Goal: Task Accomplishment & Management: Use online tool/utility

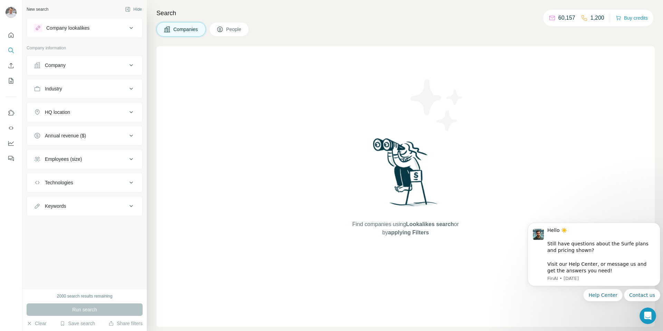
click at [131, 29] on icon at bounding box center [131, 28] width 8 height 8
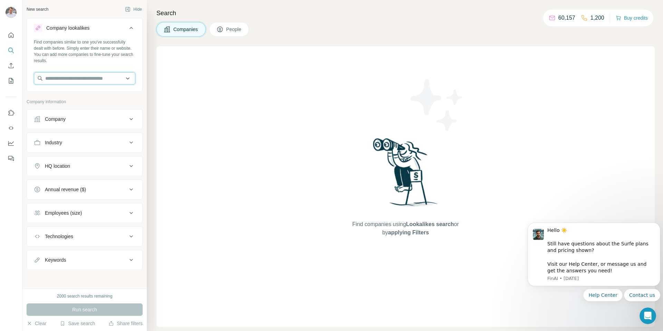
click at [67, 78] on input "text" at bounding box center [85, 78] width 102 height 12
type input "*"
type input "**********"
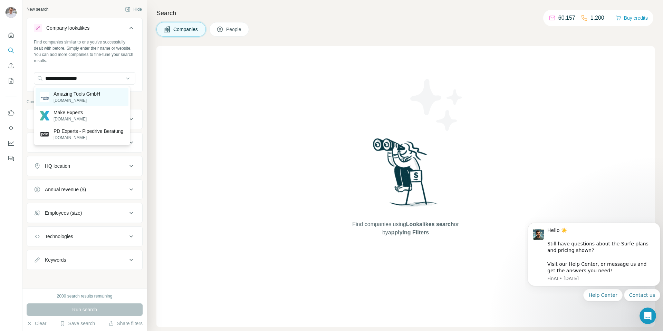
click at [83, 96] on p "Amazing Tools GmbH" at bounding box center [77, 94] width 47 height 7
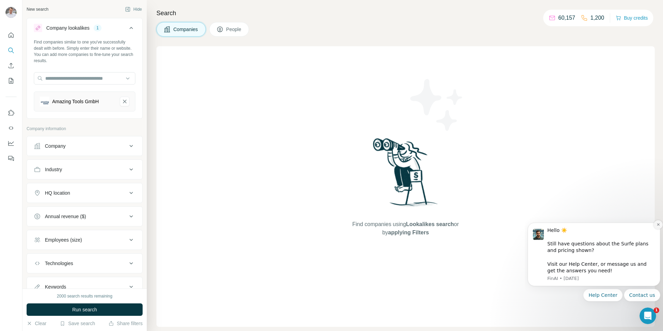
click at [659, 225] on icon "Dismiss notification" at bounding box center [658, 225] width 2 height 2
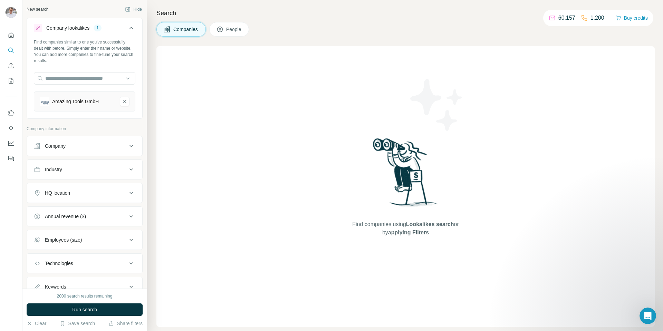
click at [107, 144] on div "Company" at bounding box center [80, 146] width 93 height 7
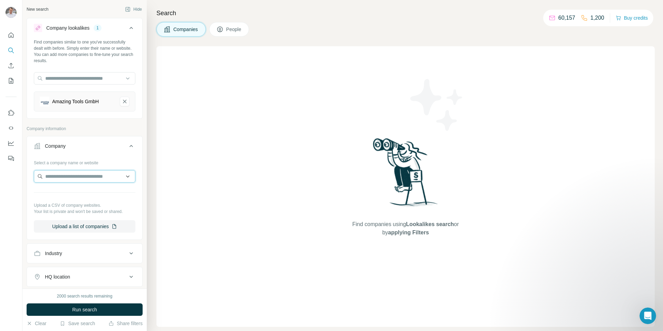
click at [116, 178] on input "text" at bounding box center [85, 176] width 102 height 12
type input "*"
type input "**********"
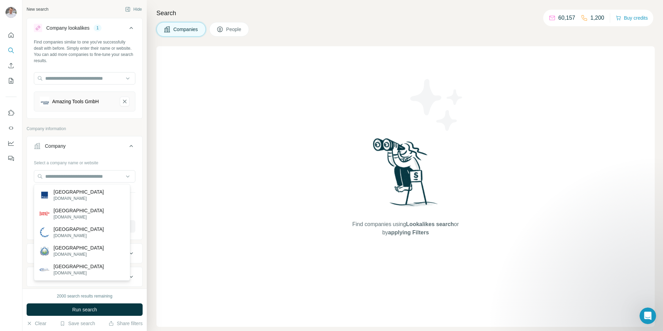
click at [97, 129] on p "Company information" at bounding box center [85, 129] width 116 height 6
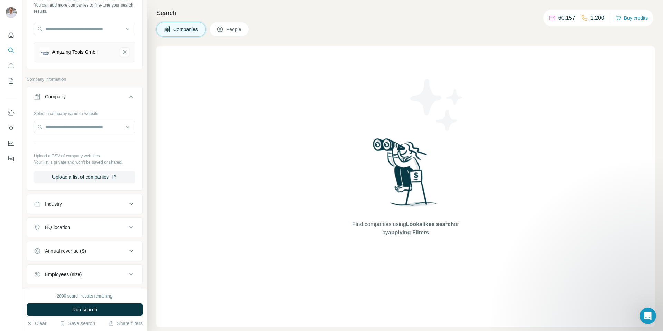
scroll to position [104, 0]
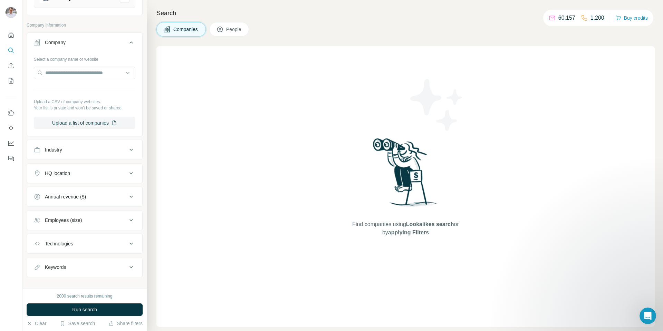
click at [127, 173] on icon at bounding box center [131, 173] width 8 height 8
click at [80, 188] on input "text" at bounding box center [85, 191] width 102 height 12
type input "*"
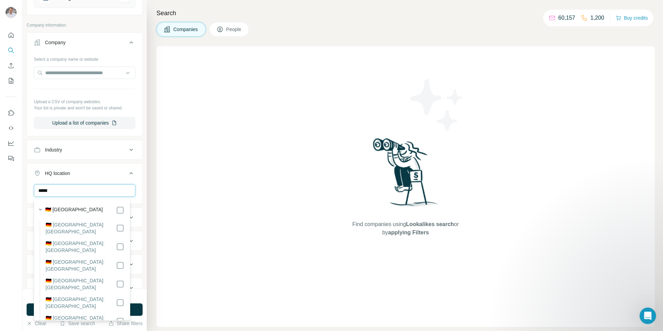
type input "*****"
click at [108, 20] on div "Company lookalikes 1 Find companies similar to one you've successfully dealt wi…" at bounding box center [85, 118] width 116 height 408
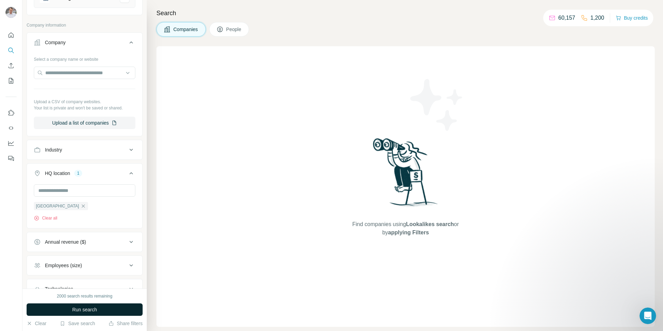
click at [93, 308] on span "Run search" at bounding box center [84, 310] width 25 height 7
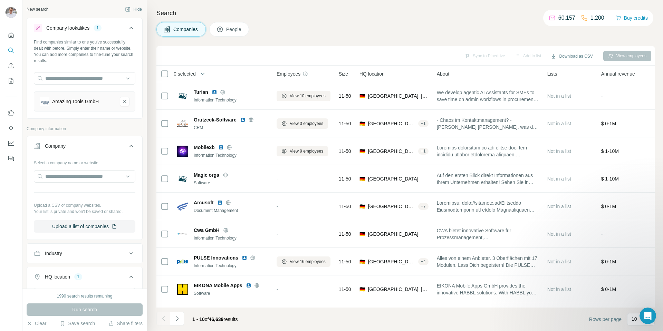
click at [224, 27] on icon at bounding box center [220, 29] width 7 height 7
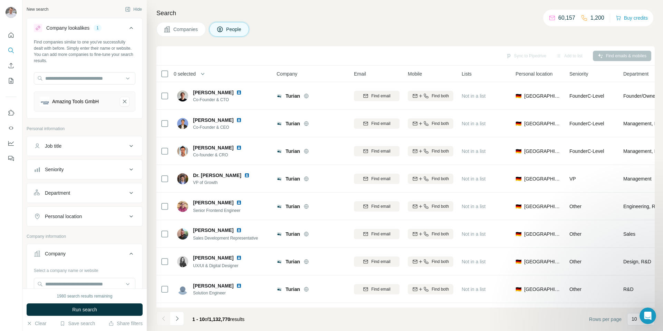
click at [535, 58] on div "Sync to Pipedrive Add to list Find emails & mobiles" at bounding box center [406, 56] width 492 height 12
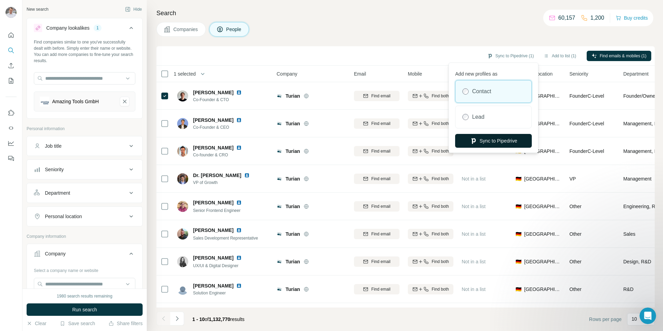
click at [484, 142] on button "Sync to Pipedrive" at bounding box center [493, 141] width 77 height 14
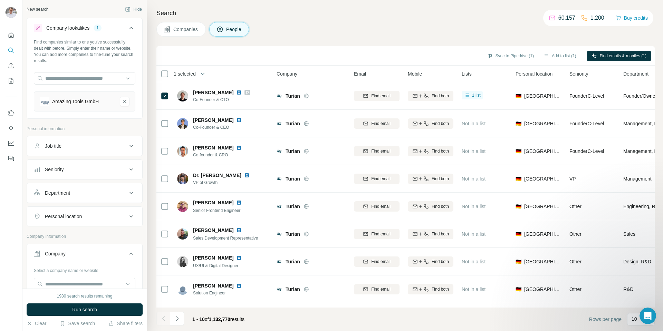
scroll to position [0, 1]
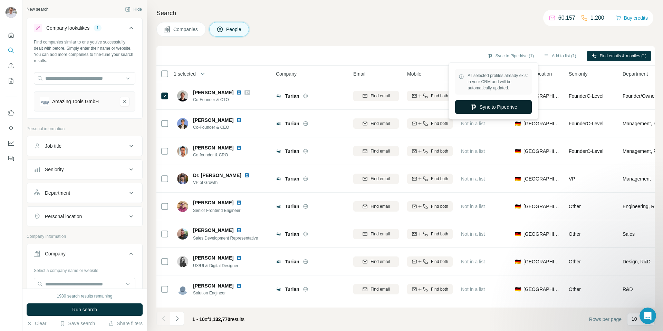
click at [490, 106] on button "Sync to Pipedrive" at bounding box center [493, 107] width 77 height 14
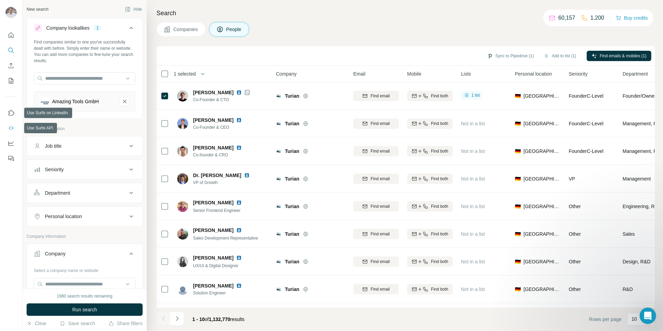
click at [11, 128] on icon "Use Surfe API" at bounding box center [11, 128] width 7 height 7
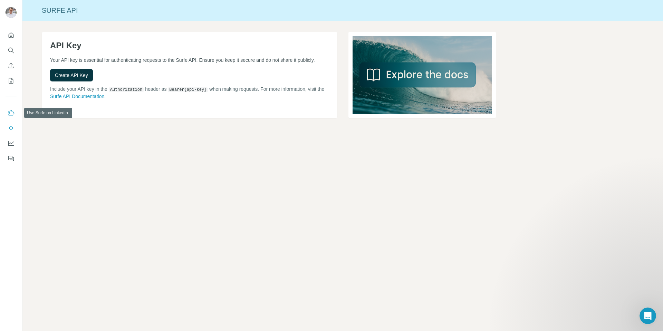
click at [12, 116] on icon "Use Surfe on LinkedIn" at bounding box center [11, 113] width 7 height 7
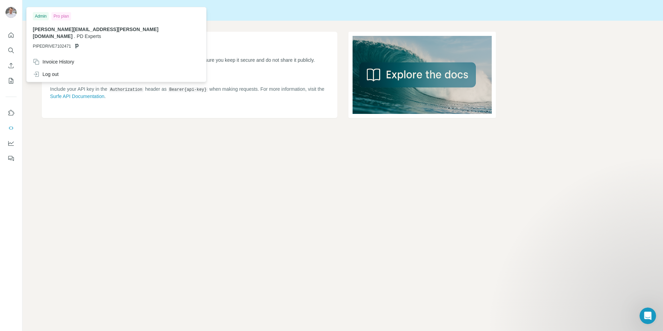
click at [9, 12] on img at bounding box center [11, 12] width 11 height 11
click at [41, 16] on div "Admin" at bounding box center [41, 16] width 16 height 8
click at [13, 38] on icon "Quick start" at bounding box center [11, 35] width 7 height 7
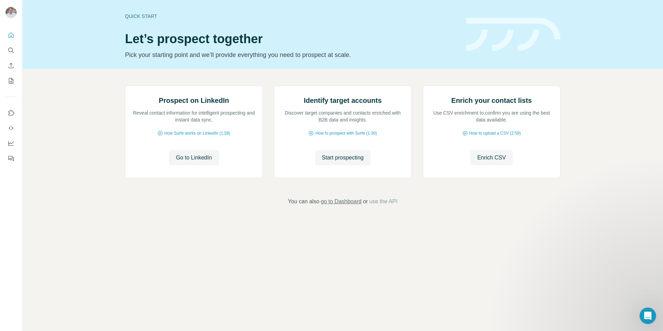
click at [352, 206] on span "go to Dashboard" at bounding box center [341, 202] width 41 height 8
